Goal: Transaction & Acquisition: Download file/media

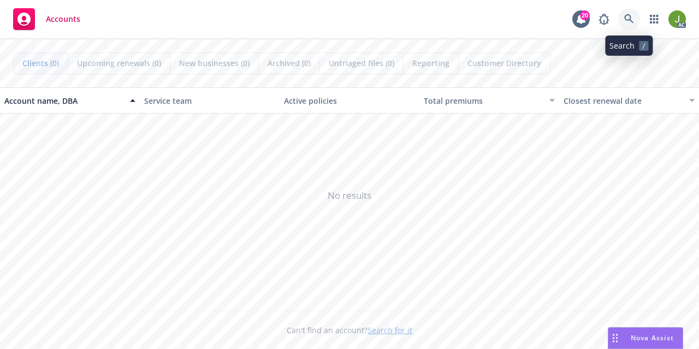
click at [626, 19] on icon at bounding box center [628, 18] width 9 height 9
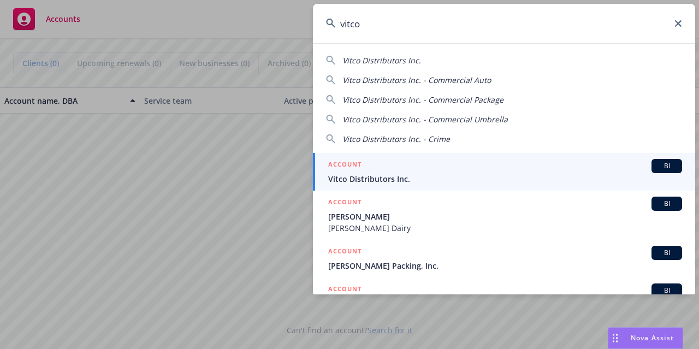
type input "vitco"
click at [424, 181] on span "Vitco Distributors Inc." at bounding box center [505, 178] width 354 height 11
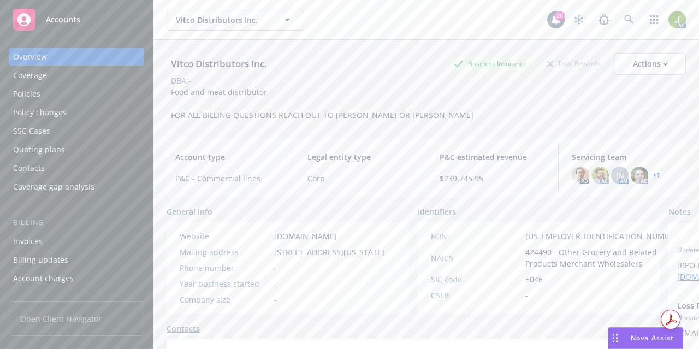
click at [62, 241] on div "Invoices" at bounding box center [76, 241] width 127 height 17
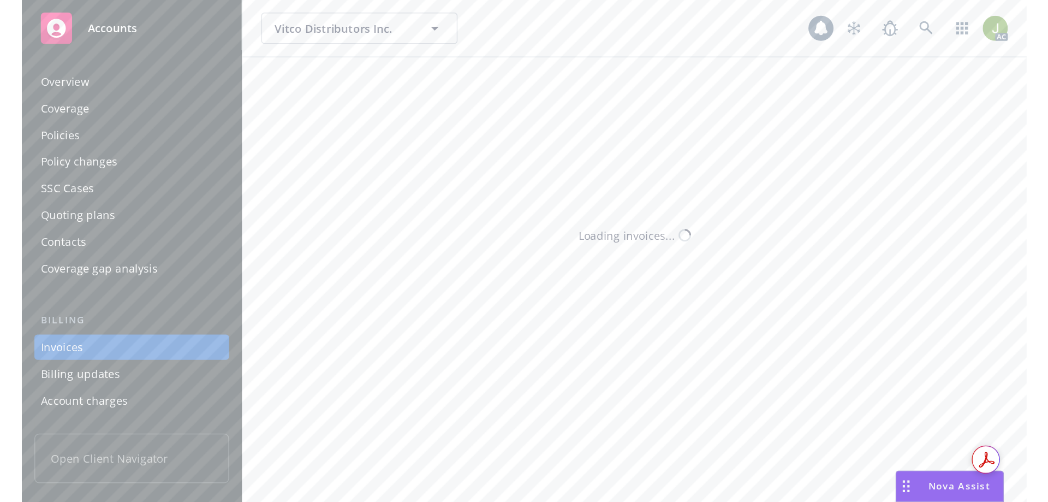
scroll to position [49, 0]
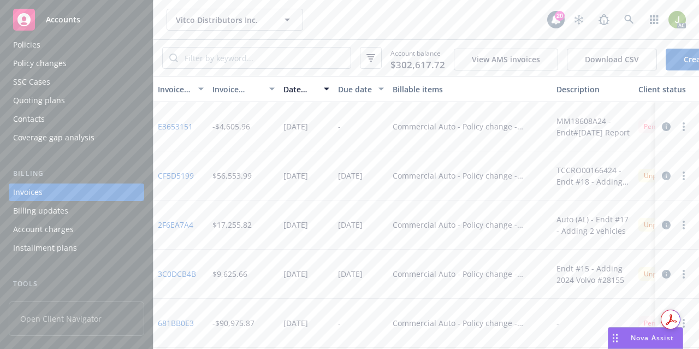
click at [662, 131] on icon "button" at bounding box center [666, 126] width 9 height 9
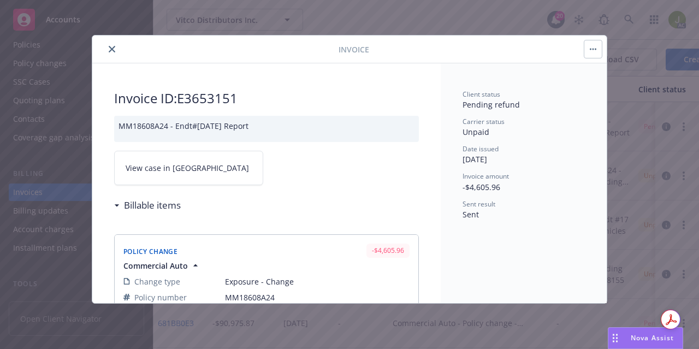
click at [158, 162] on span "View case in SSC" at bounding box center [187, 167] width 123 height 11
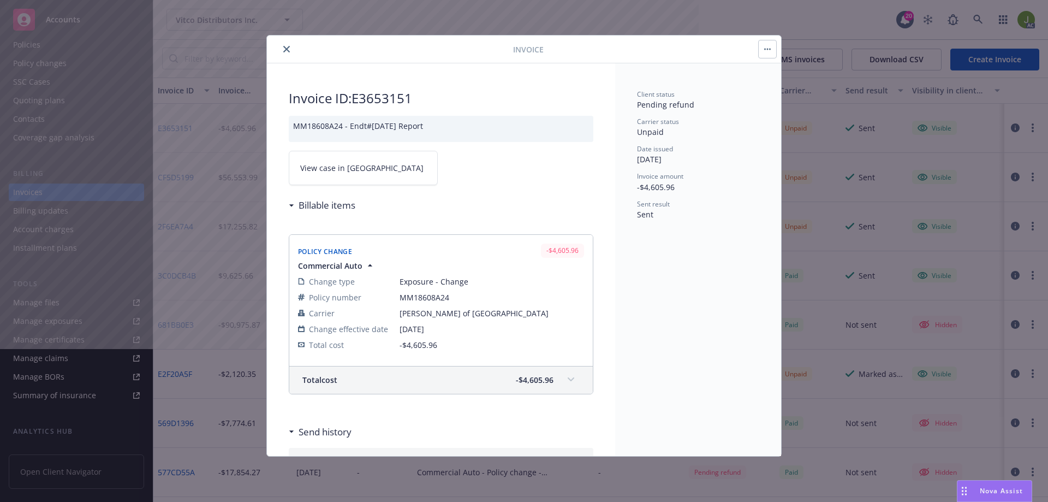
scroll to position [50, 0]
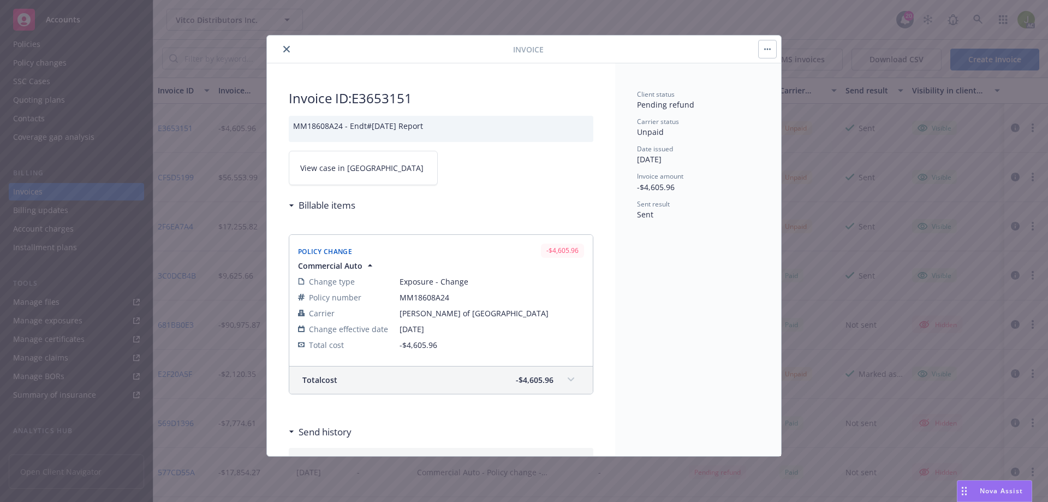
click at [290, 48] on button "close" at bounding box center [286, 49] width 13 height 13
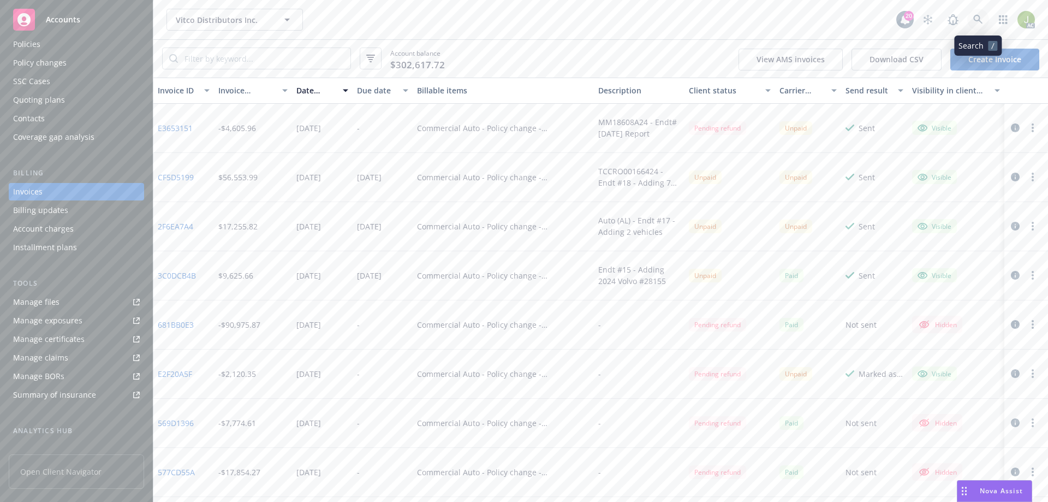
click at [698, 24] on icon at bounding box center [978, 20] width 10 height 10
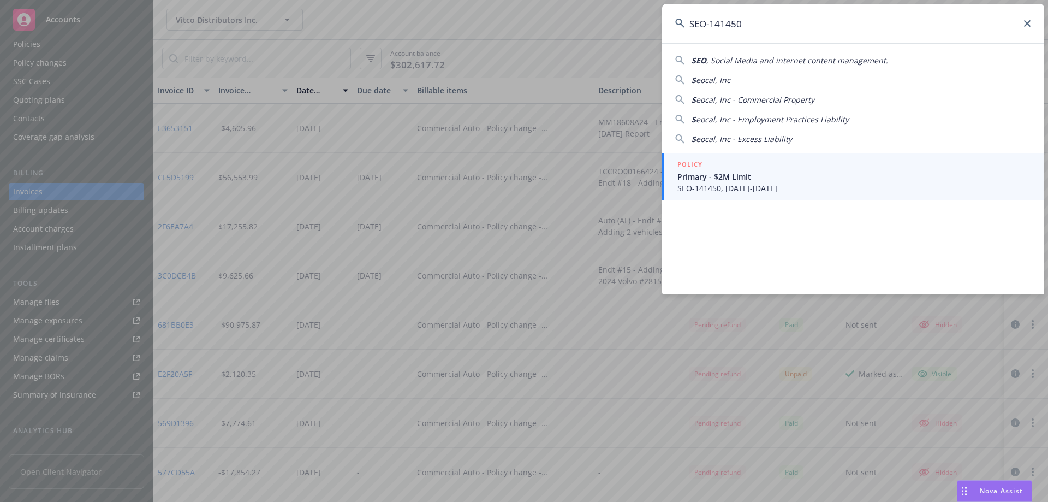
type input "SEO-141450"
click at [698, 178] on span "Primary - $2M Limit" at bounding box center [855, 176] width 354 height 11
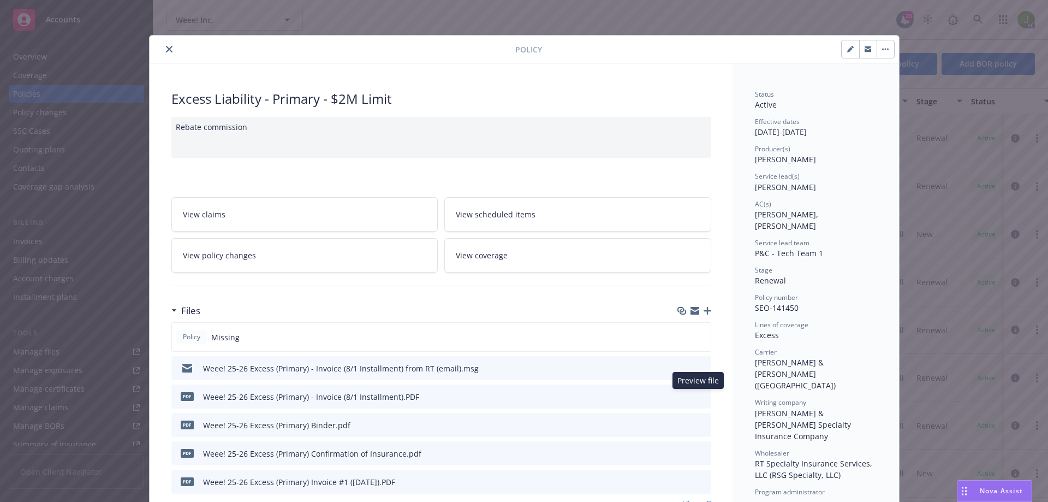
click at [696, 348] on icon "preview file" at bounding box center [701, 396] width 10 height 8
click at [166, 46] on icon "close" at bounding box center [169, 49] width 7 height 7
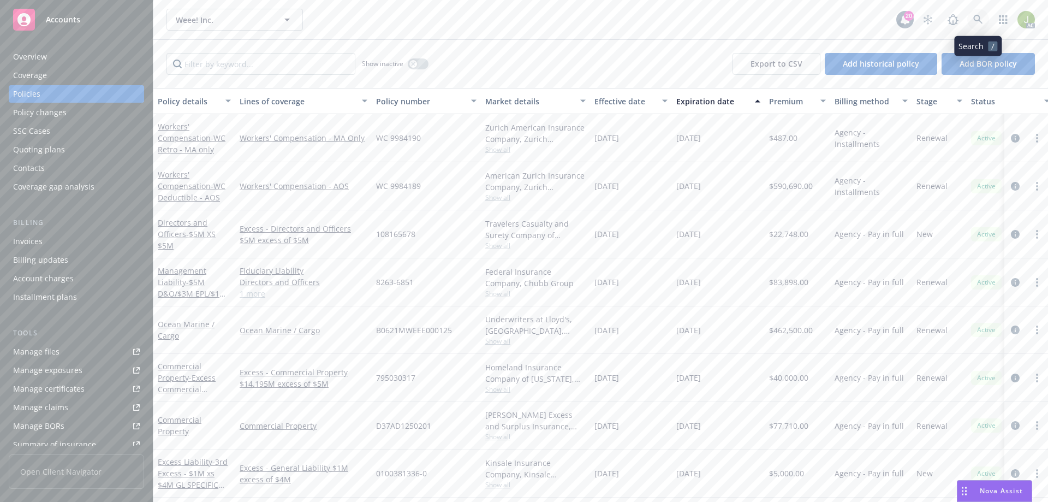
click at [698, 27] on link at bounding box center [978, 20] width 22 height 22
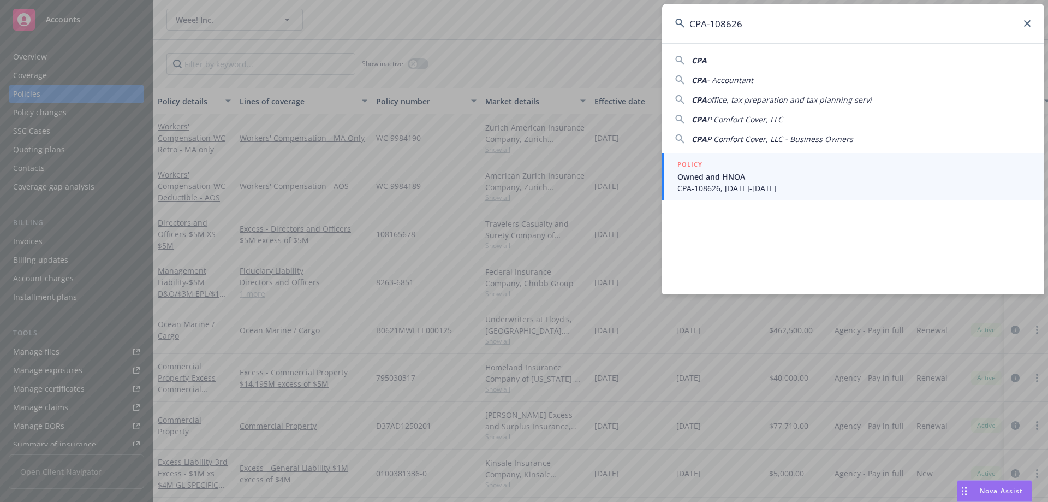
type input "CPA-108626"
click at [698, 173] on span "Owned and HNOA" at bounding box center [855, 176] width 354 height 11
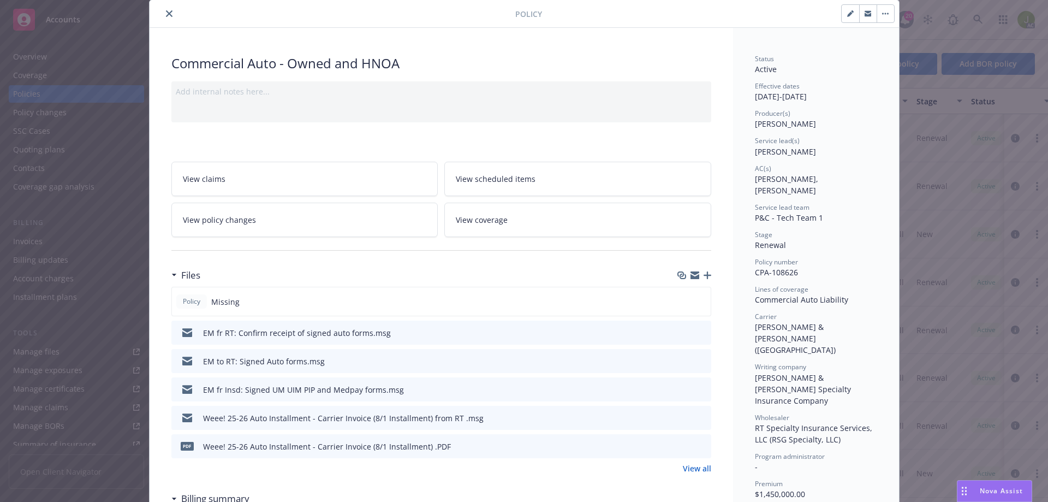
scroll to position [55, 0]
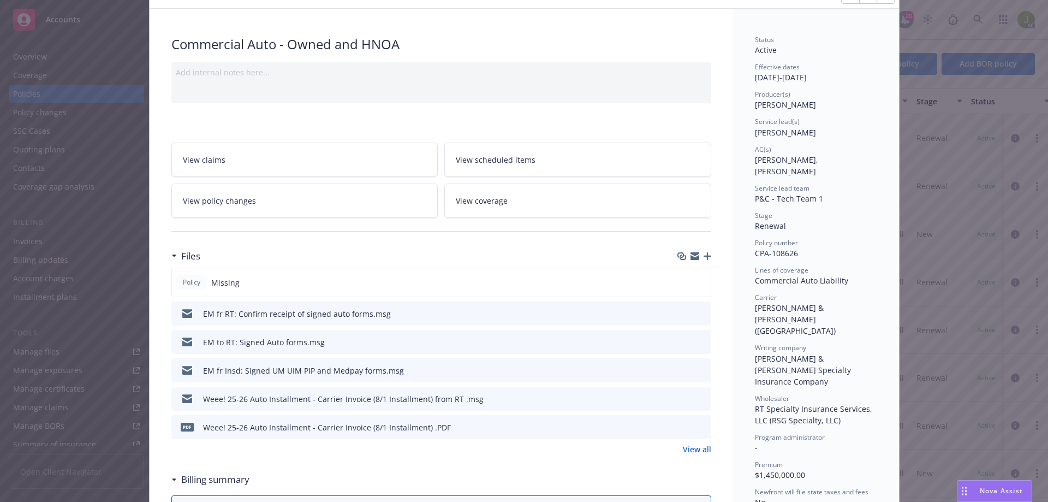
click at [681, 348] on icon "download file" at bounding box center [683, 426] width 9 height 9
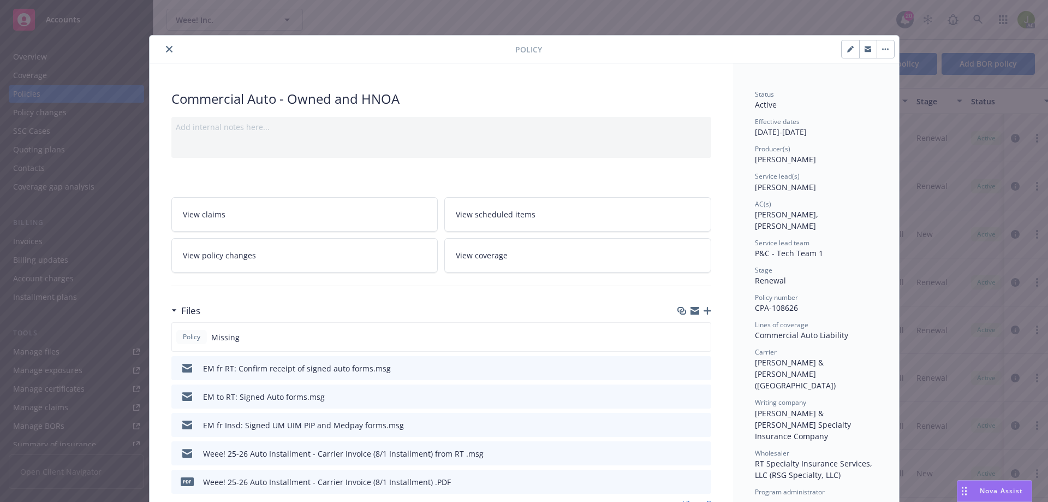
click at [166, 50] on icon "close" at bounding box center [169, 49] width 7 height 7
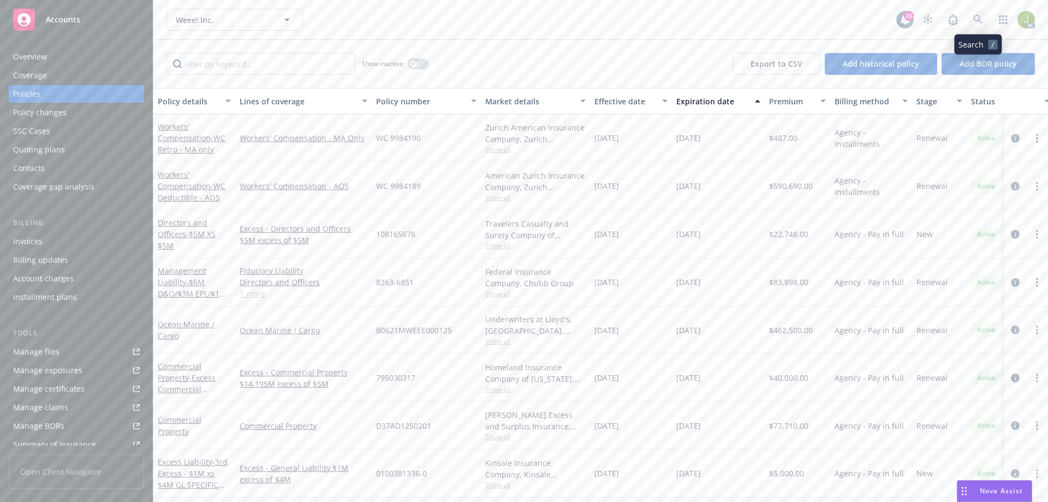
click at [698, 29] on link at bounding box center [978, 20] width 22 height 22
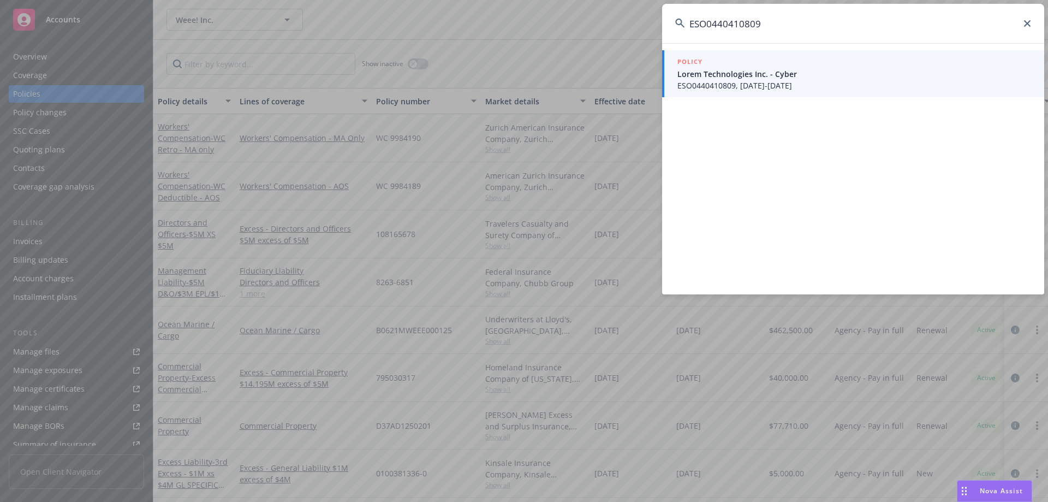
type input "ESO0440410809"
click at [698, 87] on span "ESO0440410809, 07/12/2025-07/12/2026" at bounding box center [855, 85] width 354 height 11
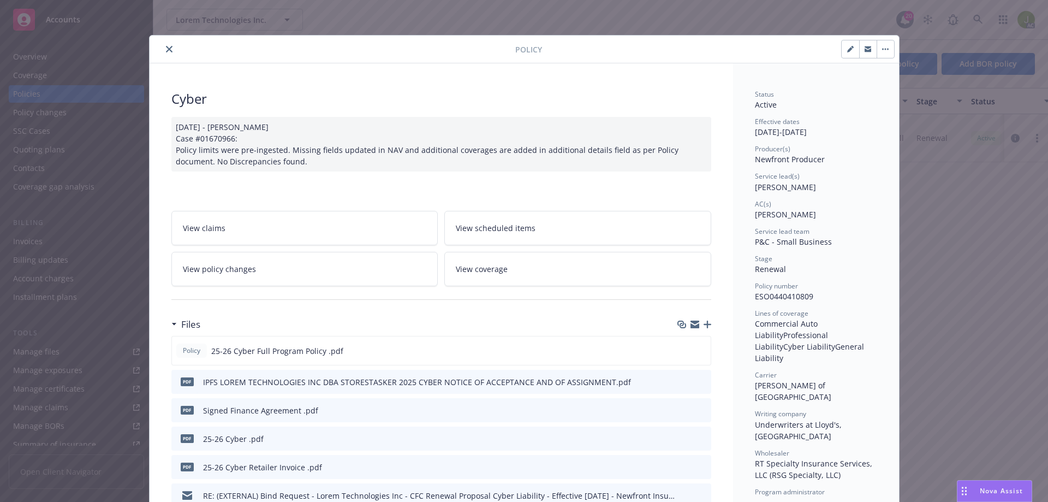
click at [169, 50] on button "close" at bounding box center [169, 49] width 13 height 13
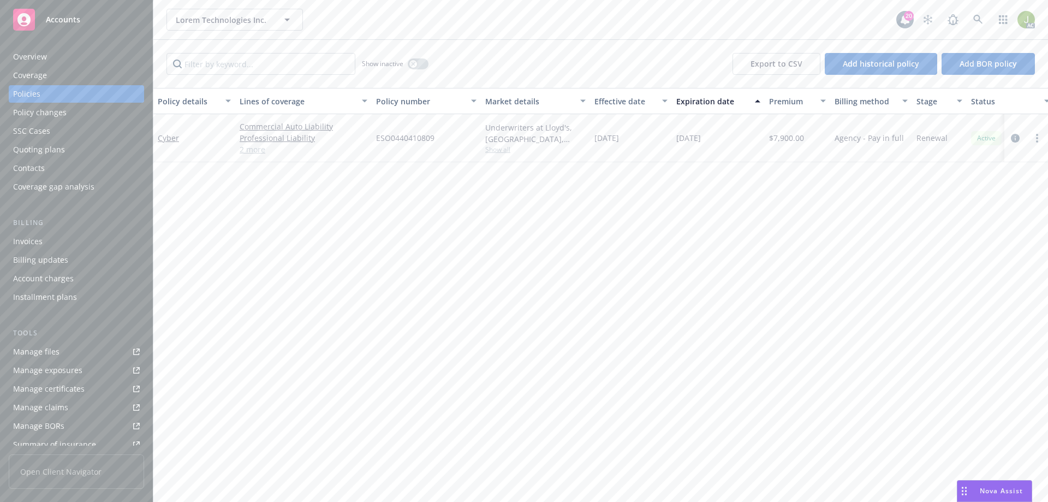
click at [67, 239] on div "Invoices" at bounding box center [76, 241] width 127 height 17
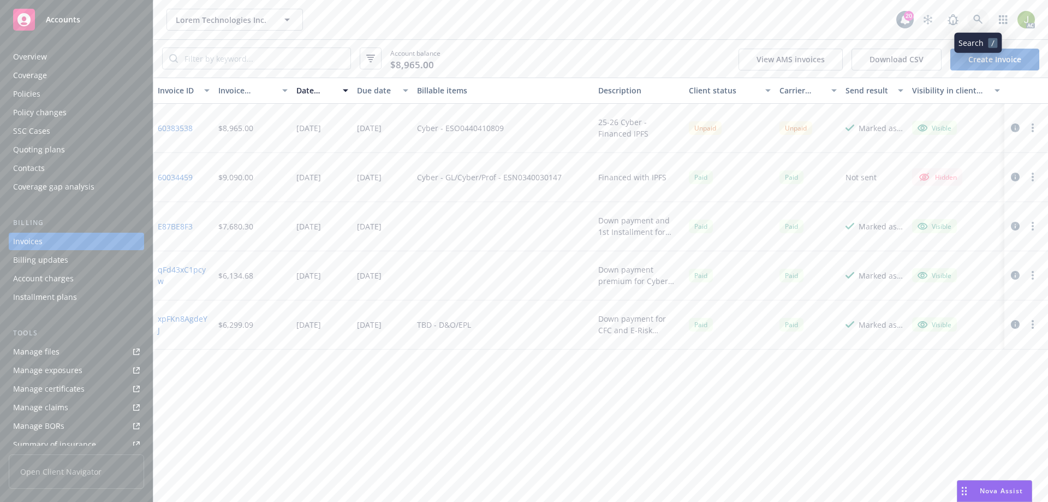
click at [698, 25] on link at bounding box center [978, 20] width 22 height 22
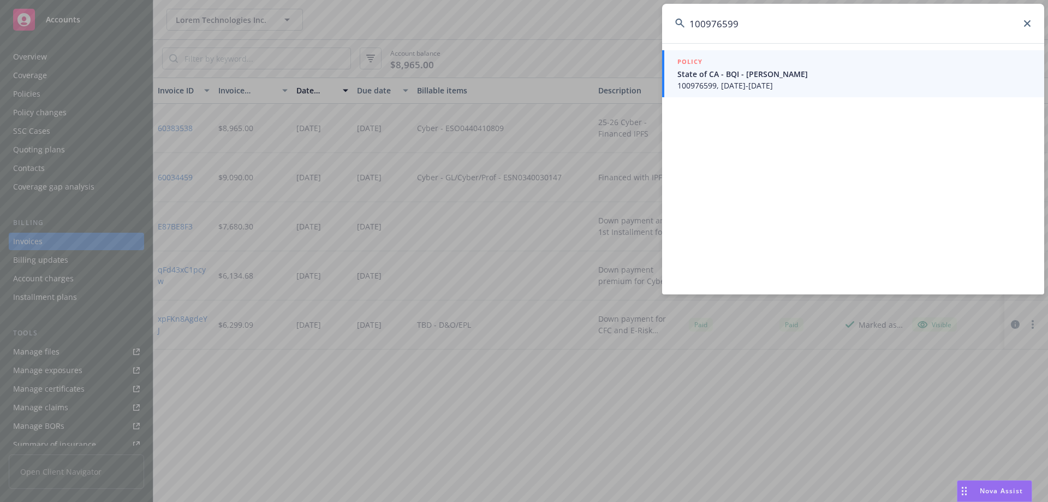
type input "100976599"
click at [698, 85] on span "100976599, 08/07/2025-08/07/2030" at bounding box center [855, 85] width 354 height 11
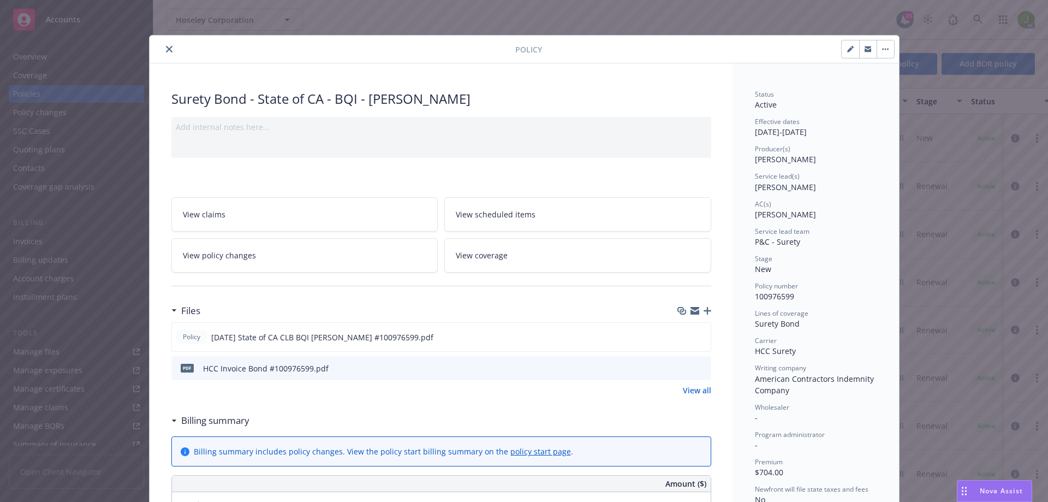
click at [698, 348] on icon "preview file" at bounding box center [701, 368] width 10 height 8
click at [172, 52] on div at bounding box center [334, 49] width 361 height 13
click at [165, 53] on button "close" at bounding box center [169, 49] width 13 height 13
click at [698, 21] on div "Policy Surety Bond - State of CA - BQI - Daniel Wanner Add internal notes here.…" at bounding box center [524, 251] width 1048 height 502
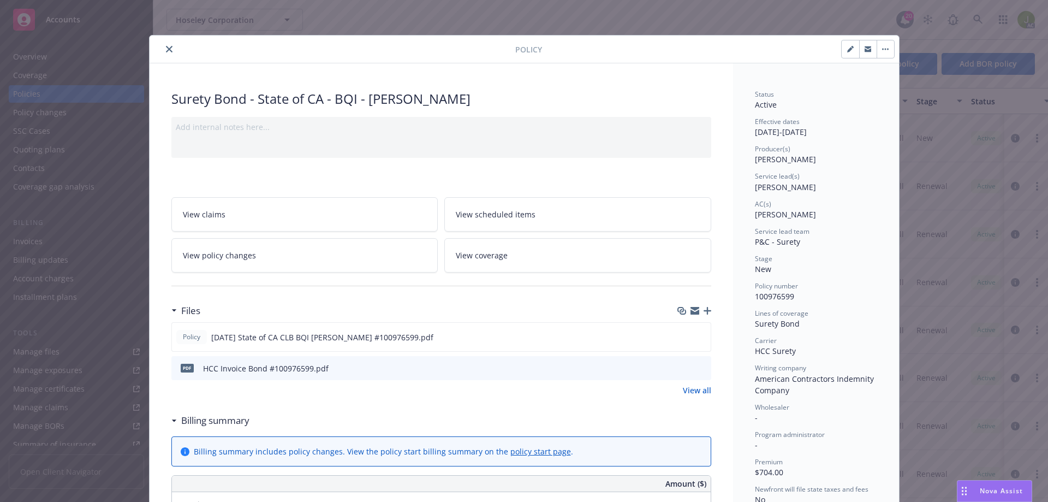
click at [163, 52] on button "close" at bounding box center [169, 49] width 13 height 13
click at [170, 48] on button "close" at bounding box center [169, 49] width 13 height 13
click at [169, 49] on button "close" at bounding box center [169, 49] width 13 height 13
click at [166, 49] on icon "close" at bounding box center [169, 49] width 7 height 7
click at [698, 177] on div "Policy Surety Bond - State of CA - BQI - Daniel Wanner Add internal notes here.…" at bounding box center [524, 251] width 1048 height 502
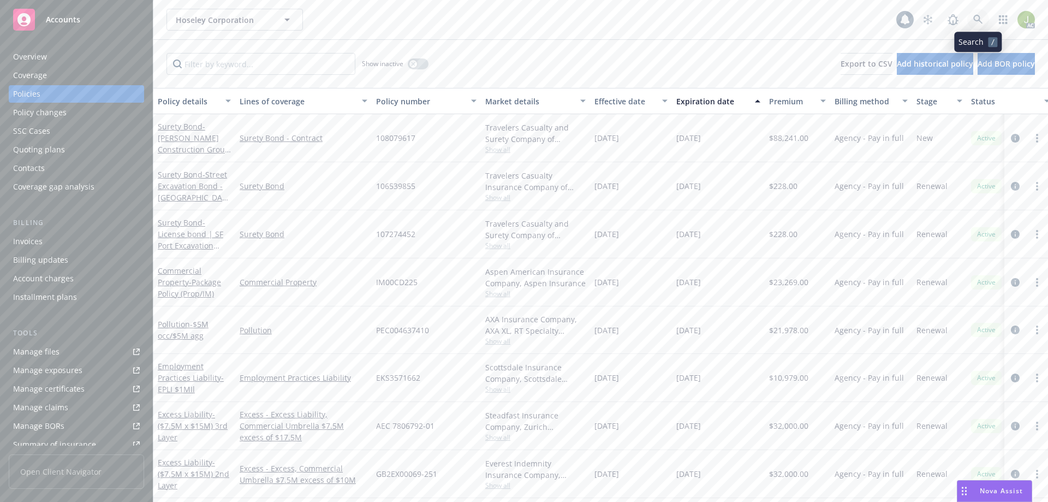
click at [977, 18] on icon at bounding box center [978, 20] width 10 height 10
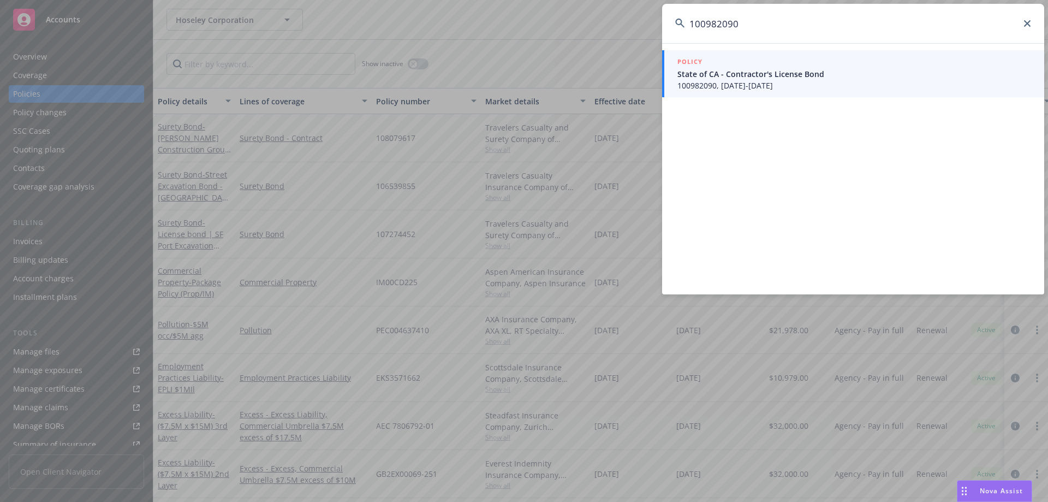
type input "100982090"
click at [741, 94] on link "POLICY State of CA - Contractor's License Bond 100982090, 08/04/2025-08/04/2030" at bounding box center [853, 73] width 382 height 47
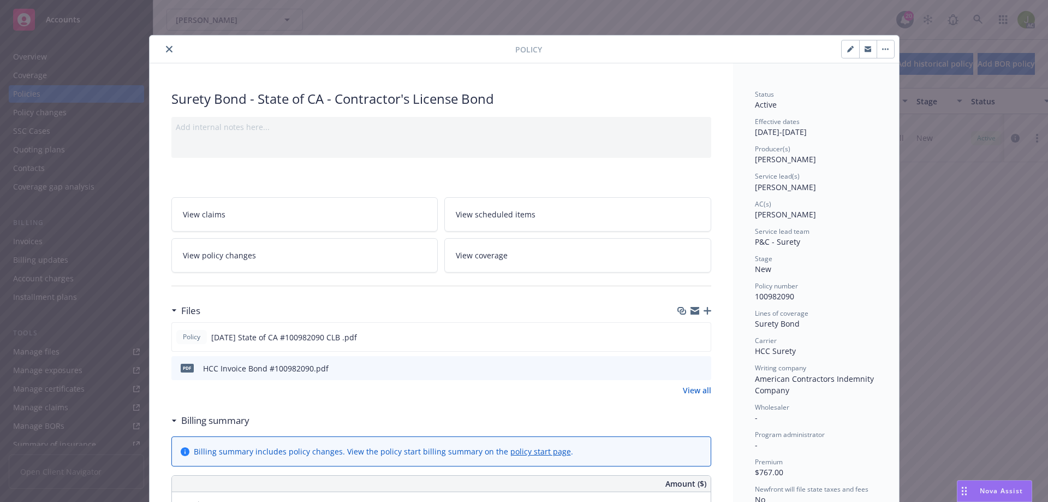
click at [699, 365] on icon "preview file" at bounding box center [701, 368] width 10 height 8
click at [169, 52] on button "close" at bounding box center [169, 49] width 13 height 13
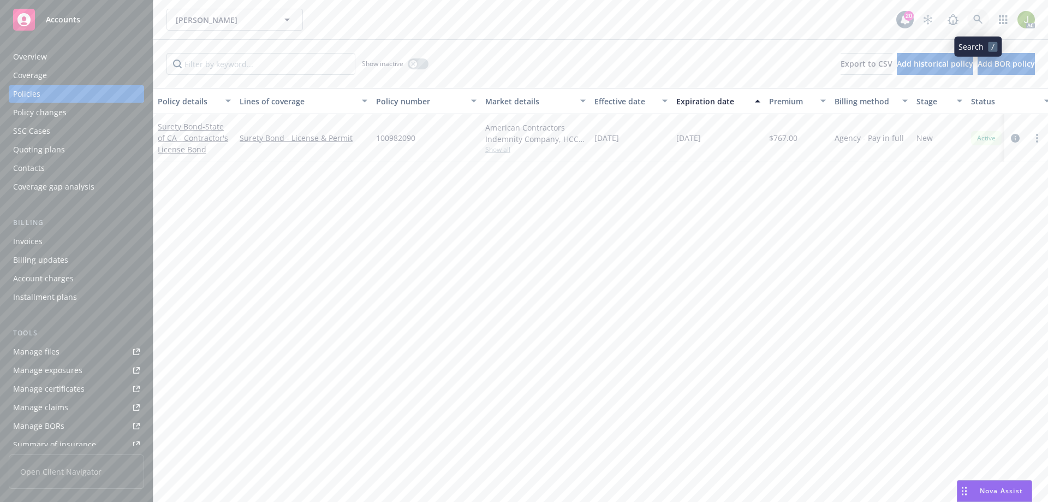
click at [979, 22] on icon at bounding box center [978, 20] width 10 height 10
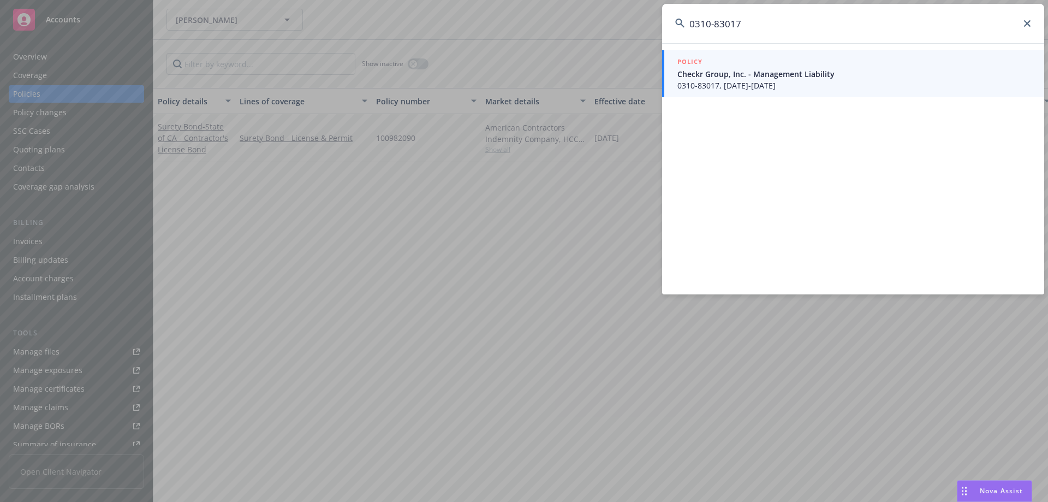
type input "0310-83017"
click at [758, 74] on span "Checkr Group, Inc. - Management Liability" at bounding box center [855, 73] width 354 height 11
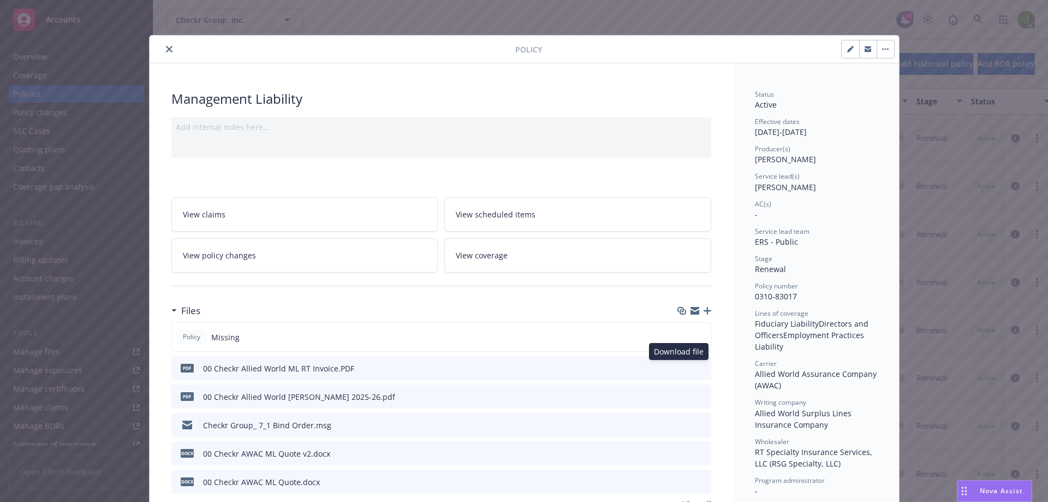
click at [680, 366] on icon "download file" at bounding box center [683, 367] width 9 height 9
click at [163, 44] on button "close" at bounding box center [169, 49] width 13 height 13
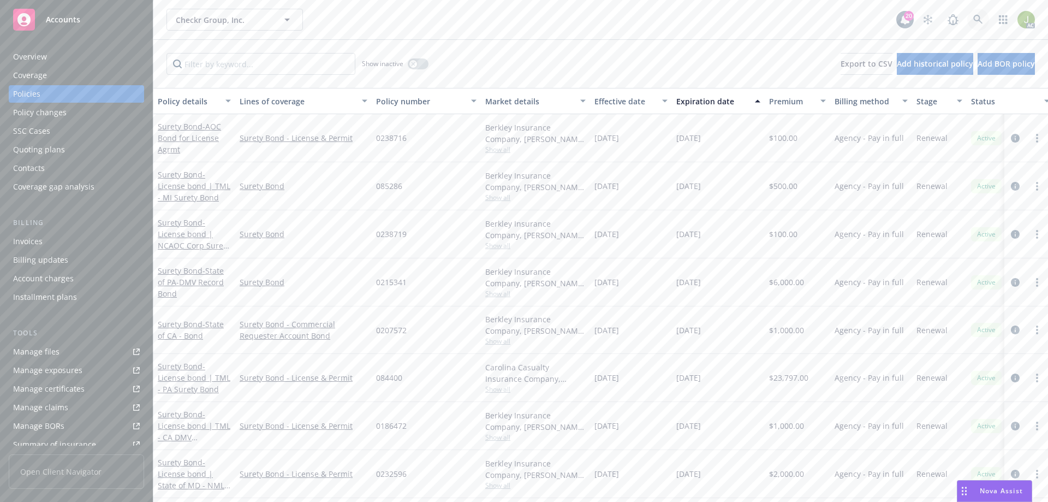
click at [985, 22] on link at bounding box center [978, 20] width 22 height 22
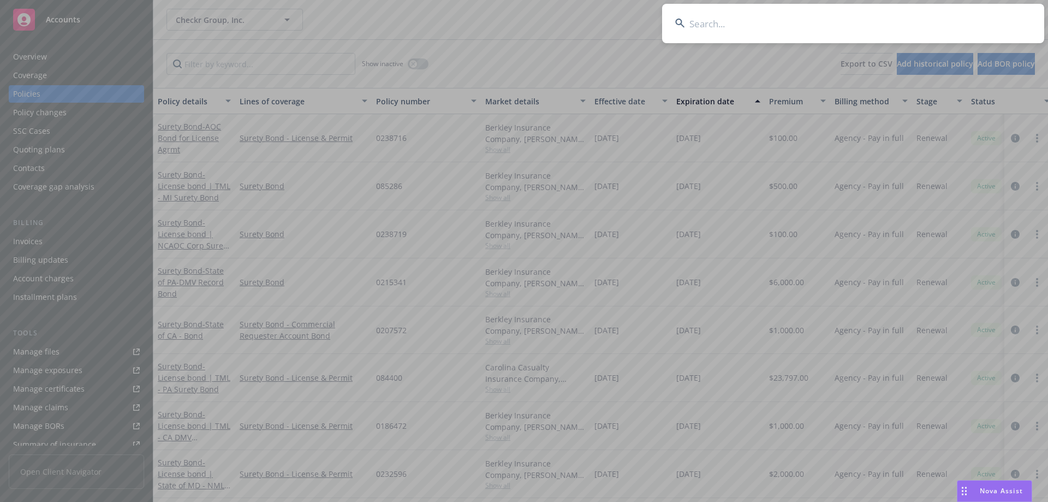
click at [815, 19] on input at bounding box center [853, 23] width 382 height 39
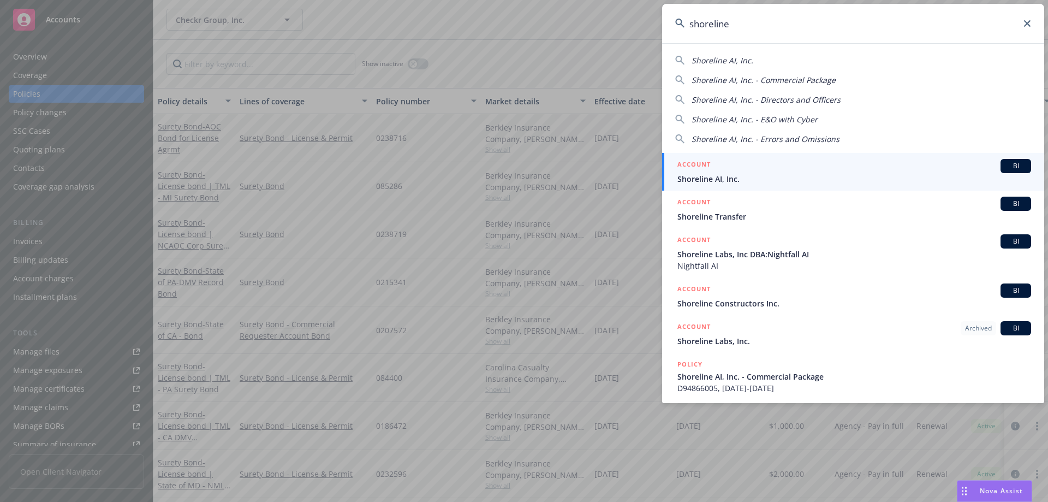
type input "shoreline"
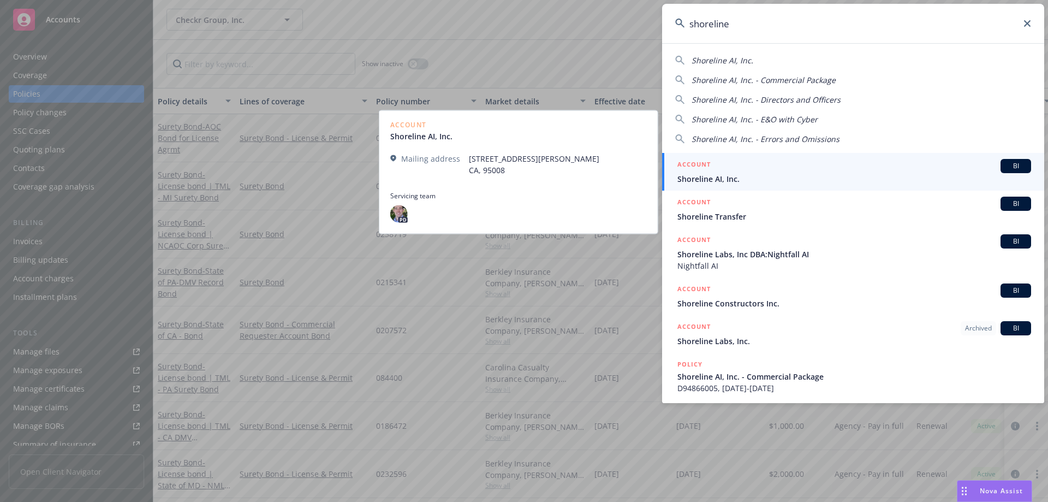
click at [781, 173] on span "Shoreline AI, Inc." at bounding box center [855, 178] width 354 height 11
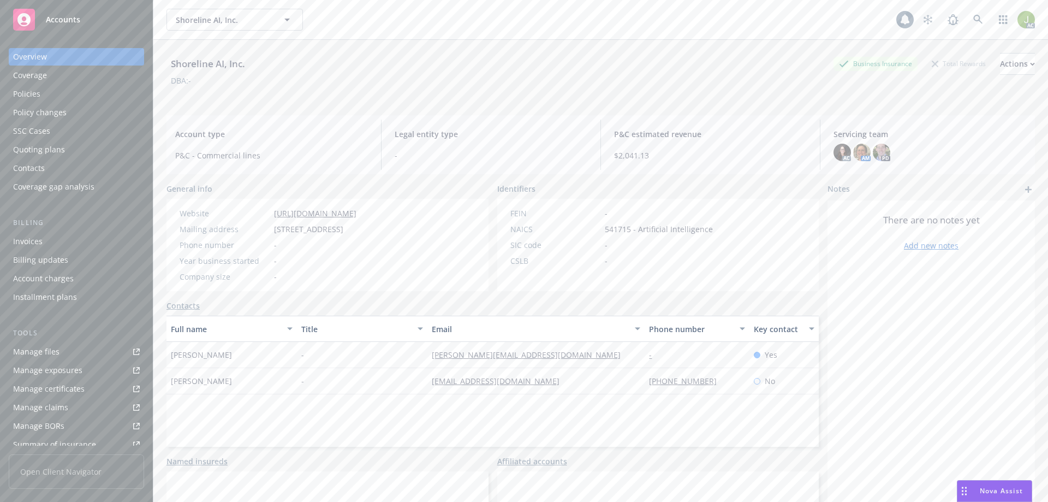
click at [58, 247] on div "Invoices" at bounding box center [76, 241] width 127 height 17
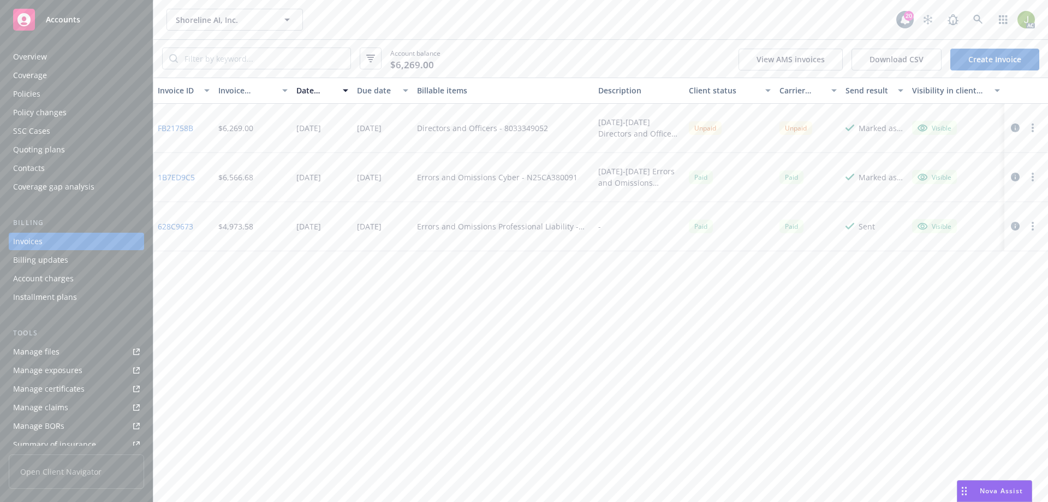
click at [192, 132] on link "FB21758B" at bounding box center [175, 127] width 35 height 11
click at [971, 17] on link at bounding box center [978, 20] width 22 height 22
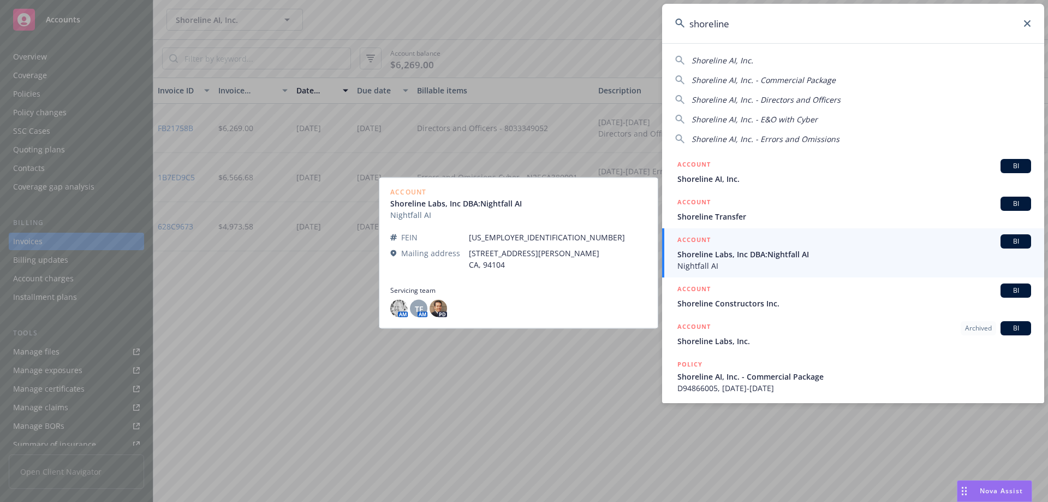
type input "shoreline"
click at [768, 245] on div "ACCOUNT BI" at bounding box center [855, 241] width 354 height 14
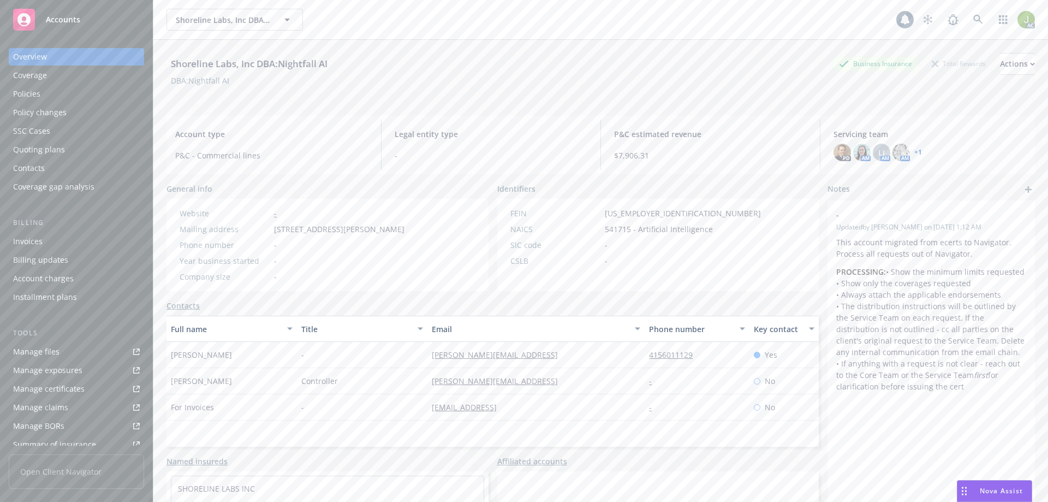
click at [61, 243] on div "Invoices" at bounding box center [76, 241] width 127 height 17
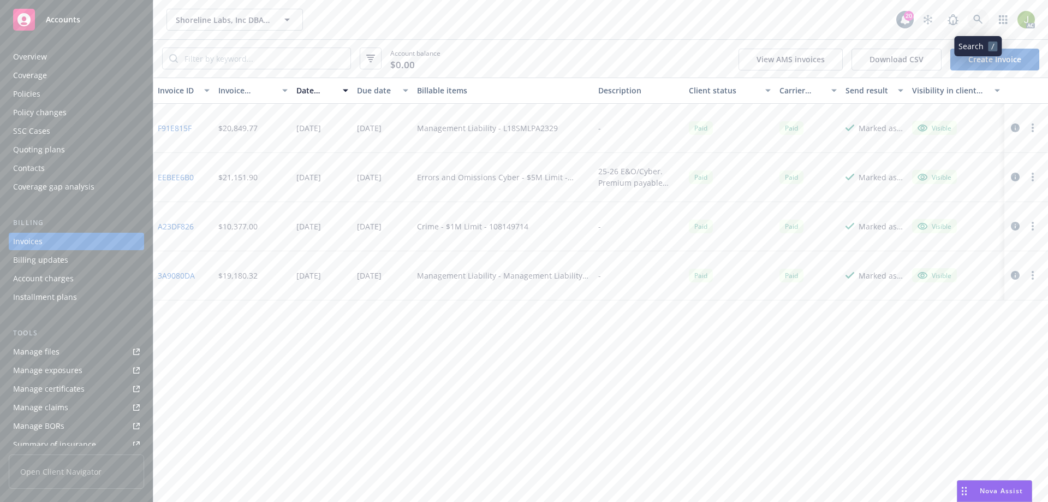
click at [975, 22] on icon at bounding box center [978, 20] width 10 height 10
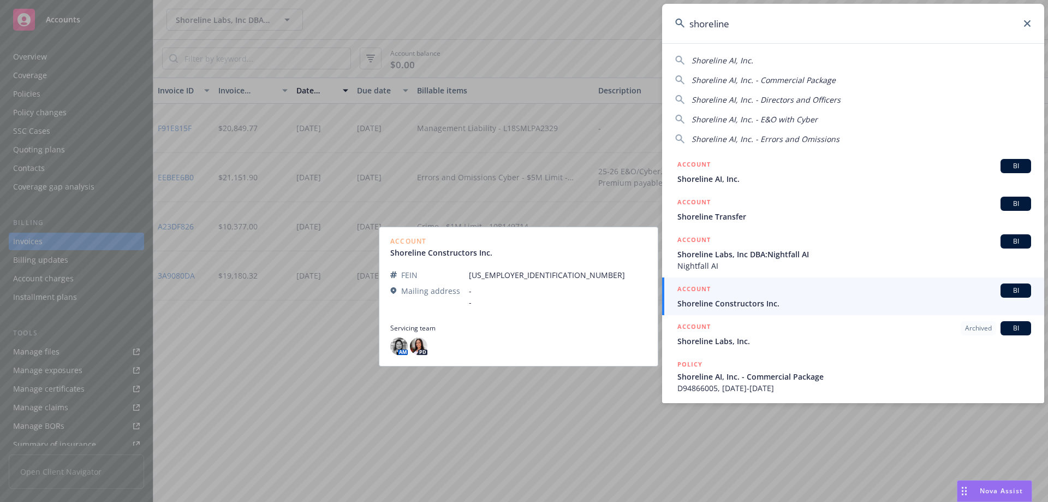
type input "shoreline"
click at [747, 311] on link "ACCOUNT BI Shoreline Constructors Inc." at bounding box center [853, 296] width 382 height 38
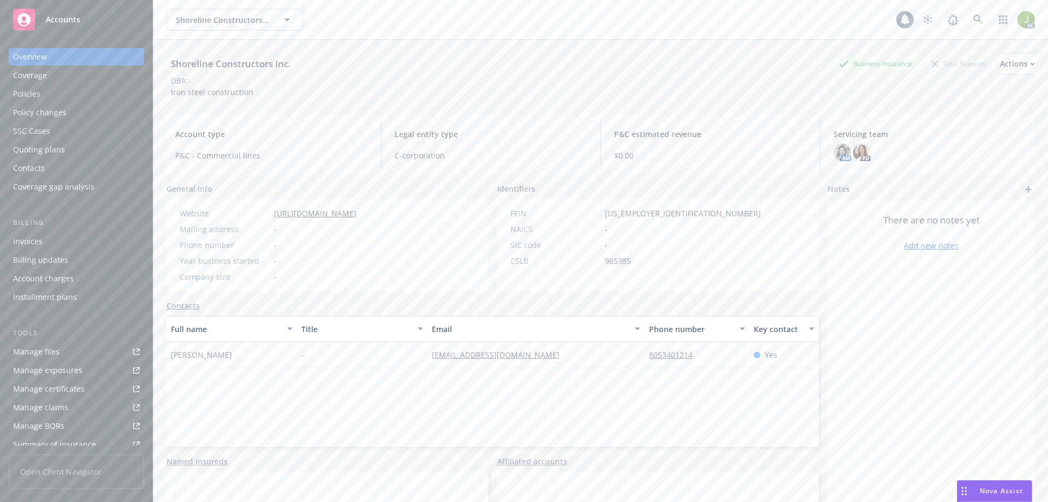
click at [104, 240] on div "Invoices" at bounding box center [76, 241] width 127 height 17
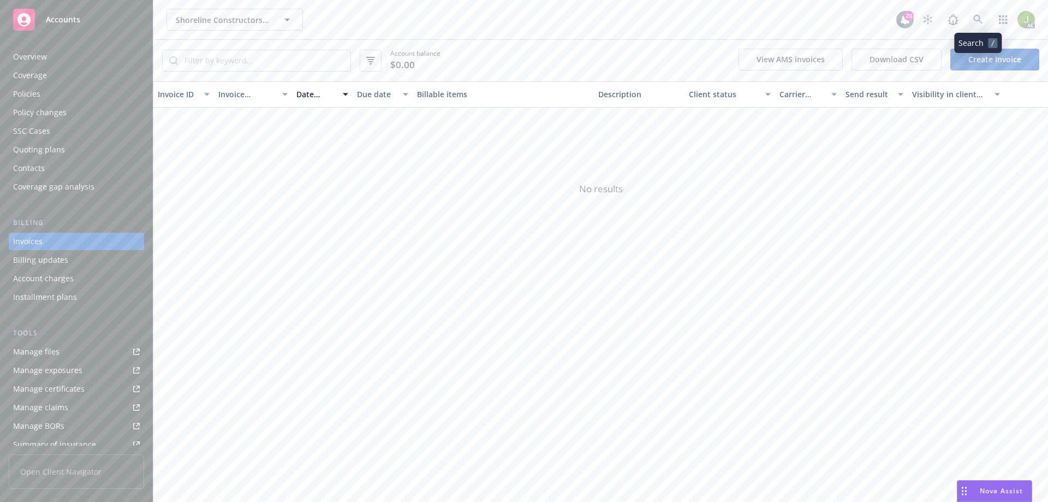
click at [983, 23] on icon at bounding box center [978, 20] width 10 height 10
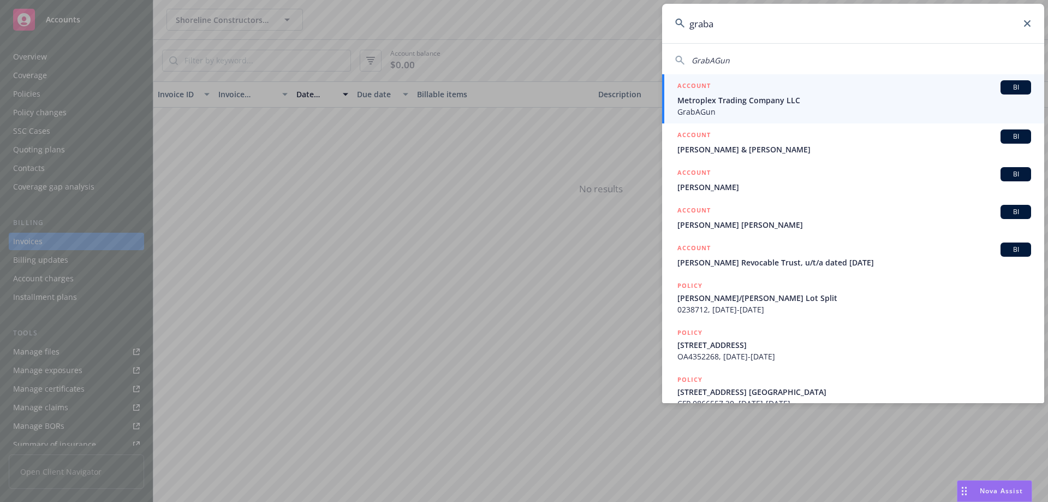
type input "graba"
click at [866, 92] on div "ACCOUNT BI" at bounding box center [855, 87] width 354 height 14
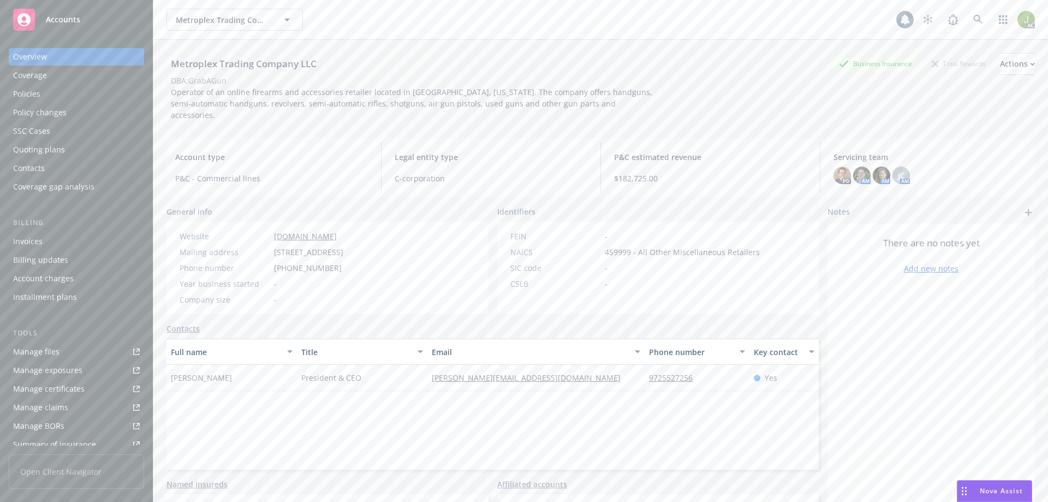
click at [89, 244] on div "Invoices" at bounding box center [76, 241] width 127 height 17
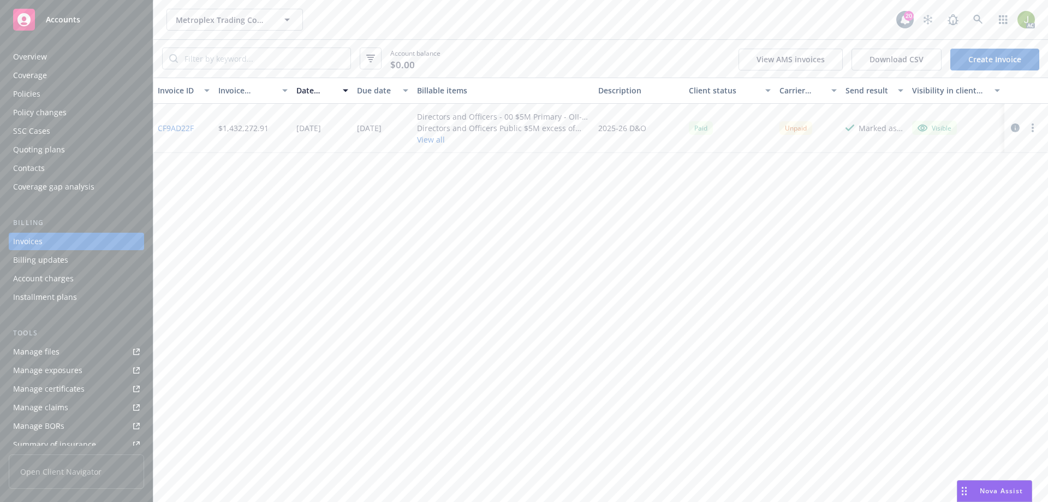
click at [169, 131] on link "CF9AD22F" at bounding box center [176, 127] width 36 height 11
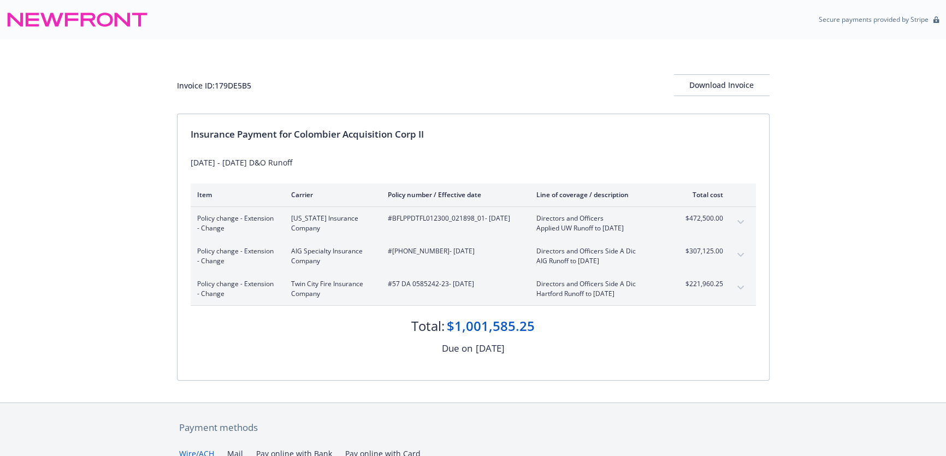
click at [734, 221] on button "expand content" at bounding box center [740, 221] width 17 height 17
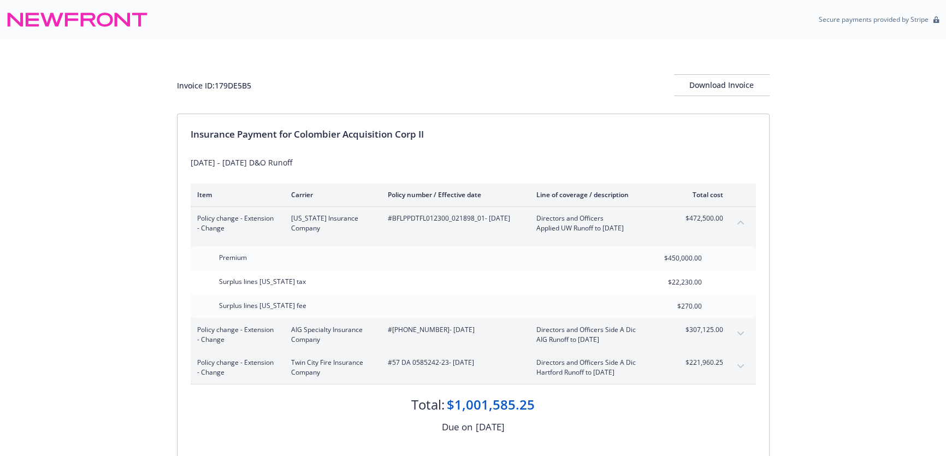
click at [734, 221] on button "collapse content" at bounding box center [740, 221] width 17 height 17
